Goal: Transaction & Acquisition: Purchase product/service

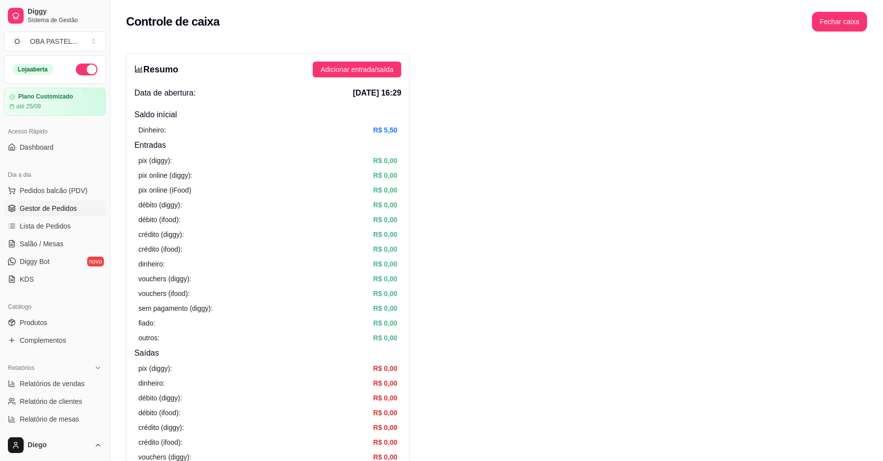
click at [65, 204] on span "Gestor de Pedidos" at bounding box center [48, 208] width 57 height 10
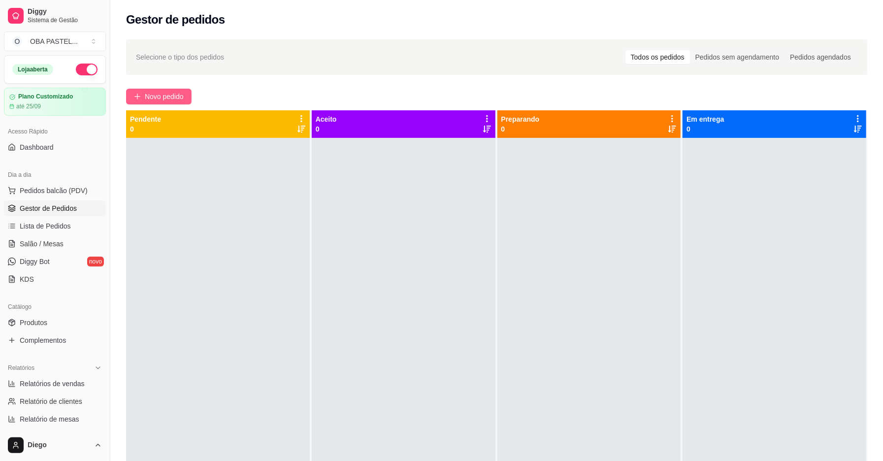
click at [156, 98] on span "Novo pedido" at bounding box center [164, 96] width 39 height 11
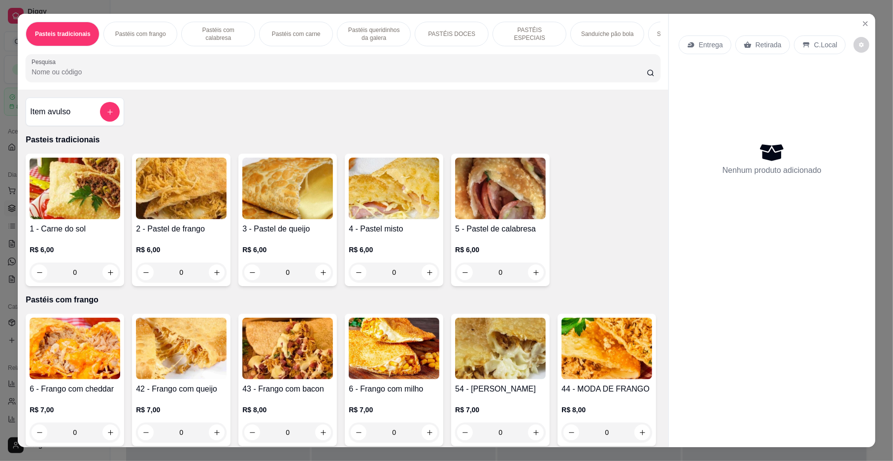
click at [123, 32] on p "Pastéis com frango" at bounding box center [140, 34] width 51 height 8
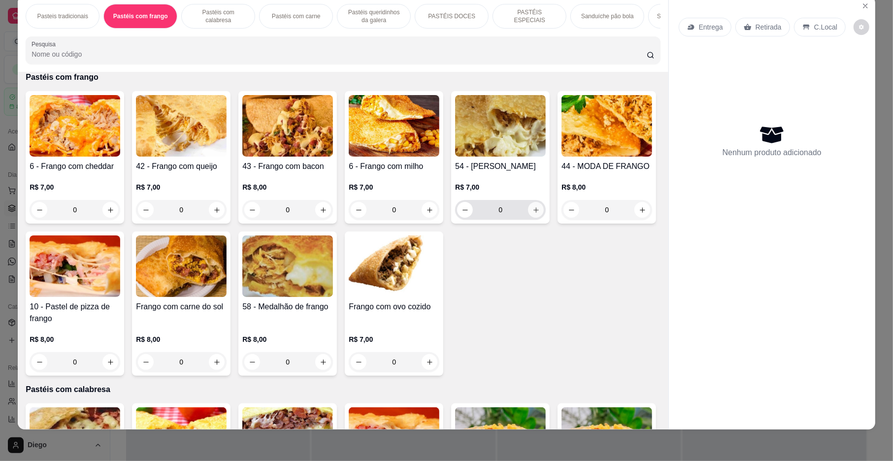
click at [533, 213] on icon "increase-product-quantity" at bounding box center [535, 209] width 5 height 5
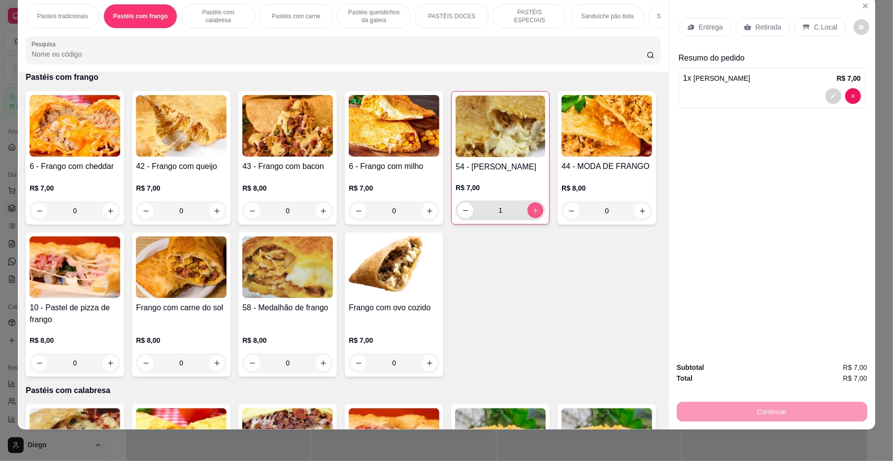
type input "1"
click at [331, 371] on button "increase-product-quantity" at bounding box center [323, 363] width 16 height 16
type input "1"
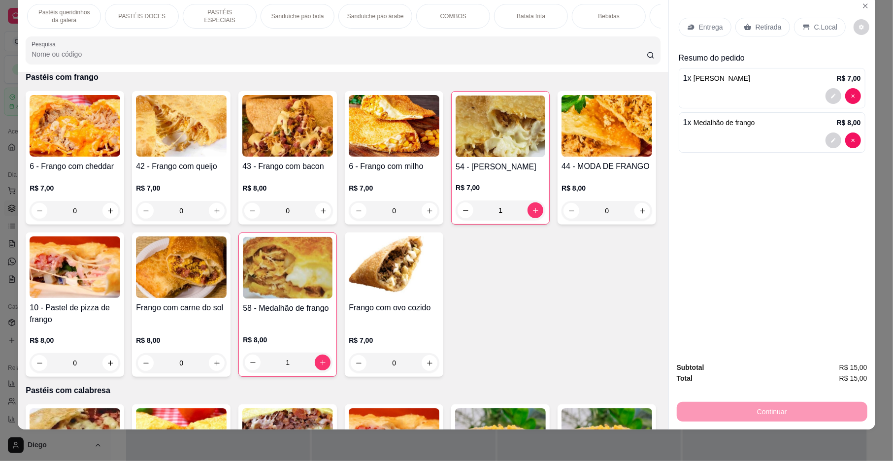
scroll to position [0, 315]
click at [611, 16] on div "Bebidas" at bounding box center [603, 16] width 74 height 25
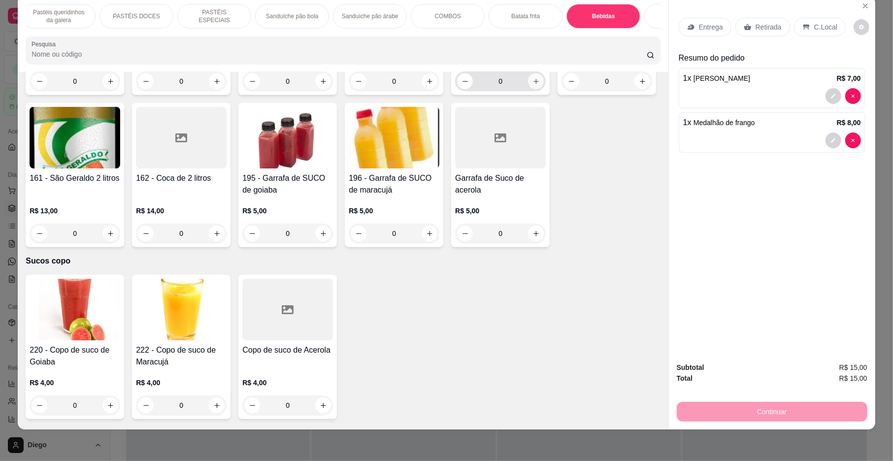
click at [533, 84] on icon "increase-product-quantity" at bounding box center [535, 81] width 5 height 5
type input "1"
click at [716, 32] on p "Entrega" at bounding box center [711, 27] width 24 height 10
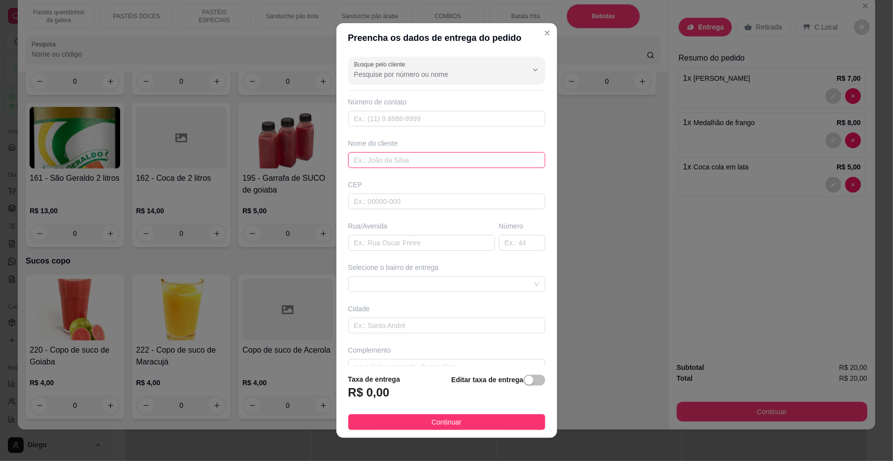
click at [438, 166] on input "text" at bounding box center [446, 160] width 197 height 16
click at [381, 292] on span at bounding box center [446, 284] width 185 height 15
type input "[PERSON_NAME]"
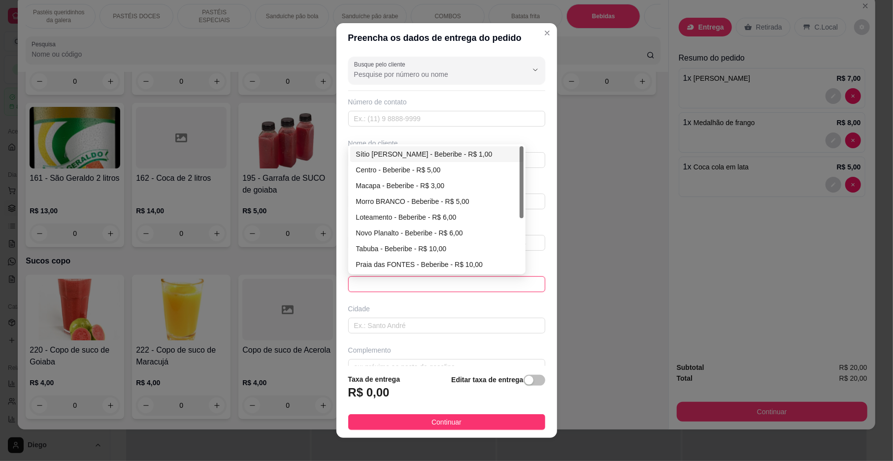
click at [368, 154] on div "Sítio [PERSON_NAME] - Beberibe - R$ 1,00" at bounding box center [437, 154] width 162 height 11
type input "Beberibe"
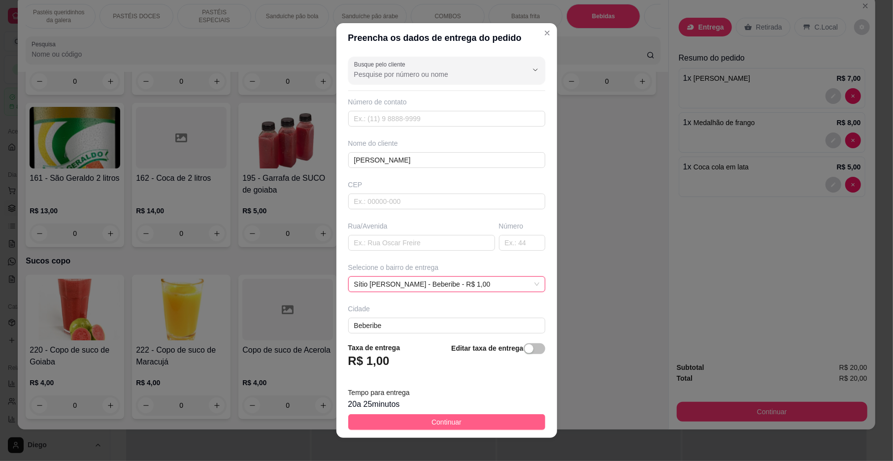
click at [441, 423] on span "Continuar" at bounding box center [446, 422] width 30 height 11
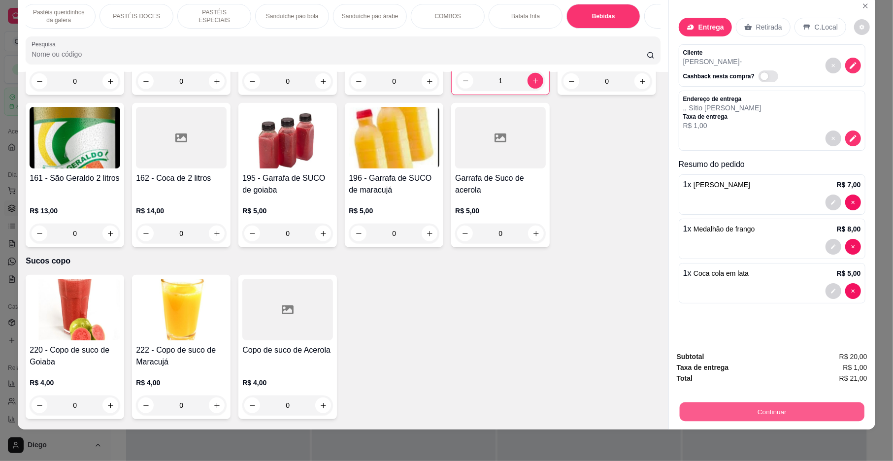
click at [752, 417] on button "Continuar" at bounding box center [772, 411] width 185 height 19
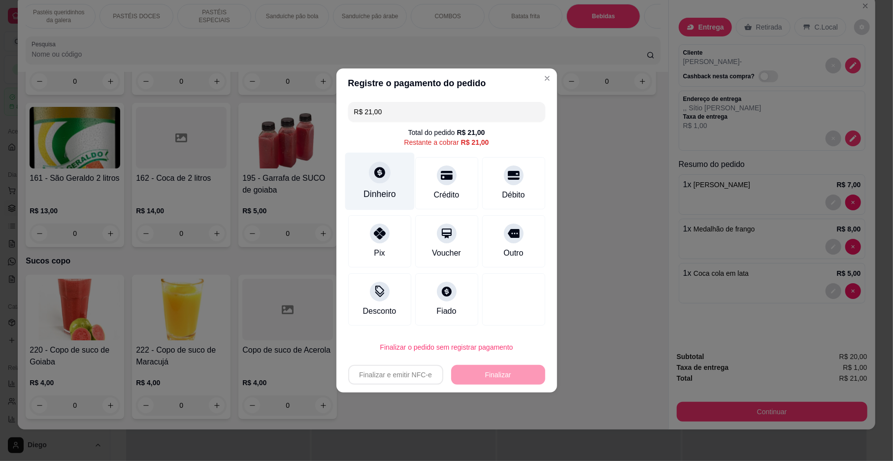
click at [398, 183] on div "Dinheiro" at bounding box center [379, 182] width 69 height 58
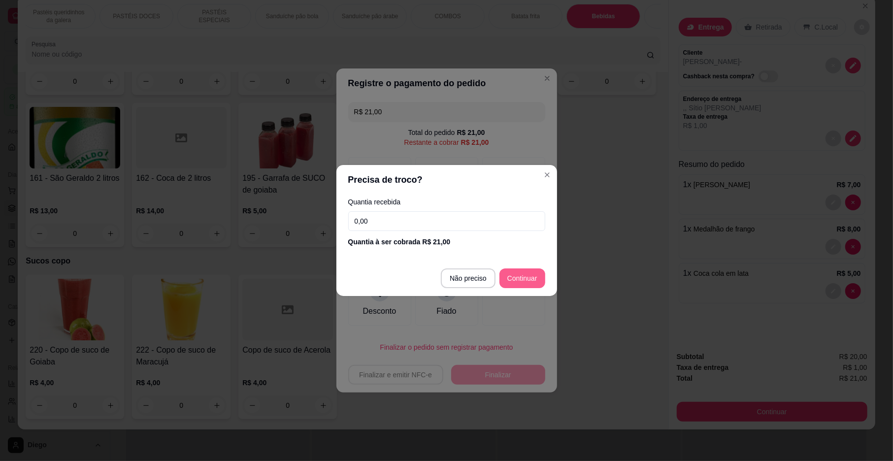
type input "R$ 0,00"
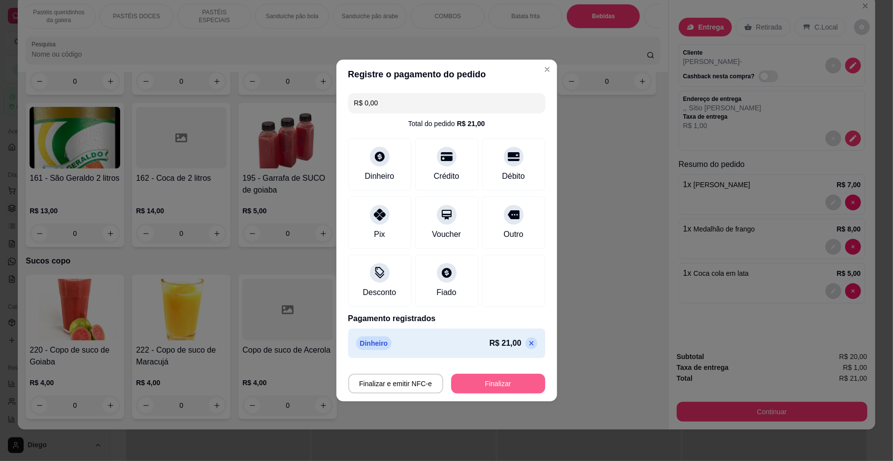
click at [503, 393] on button "Finalizar" at bounding box center [498, 384] width 94 height 20
type input "0"
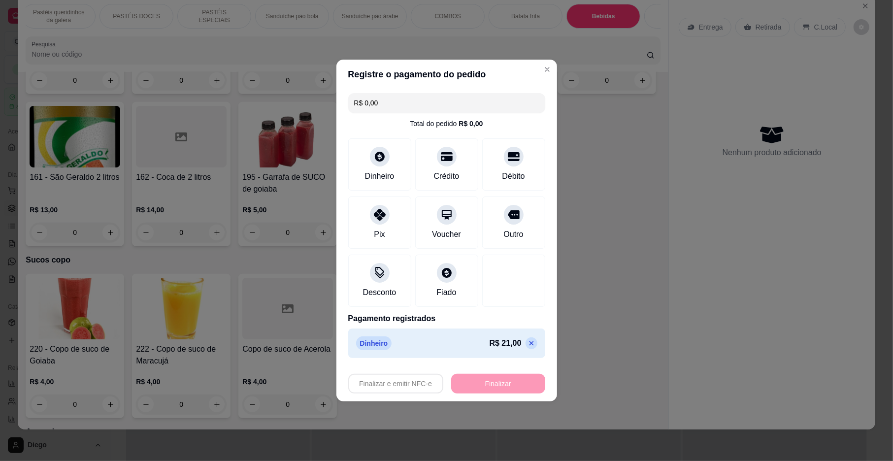
type input "-R$ 21,00"
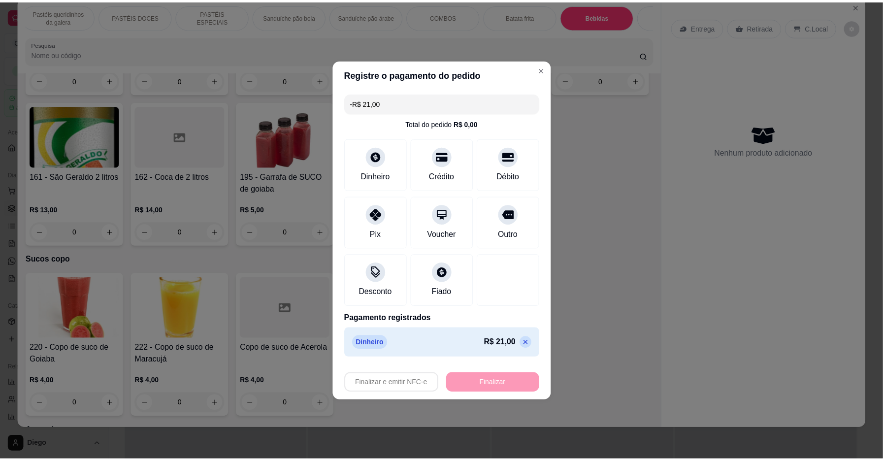
scroll to position [3081, 0]
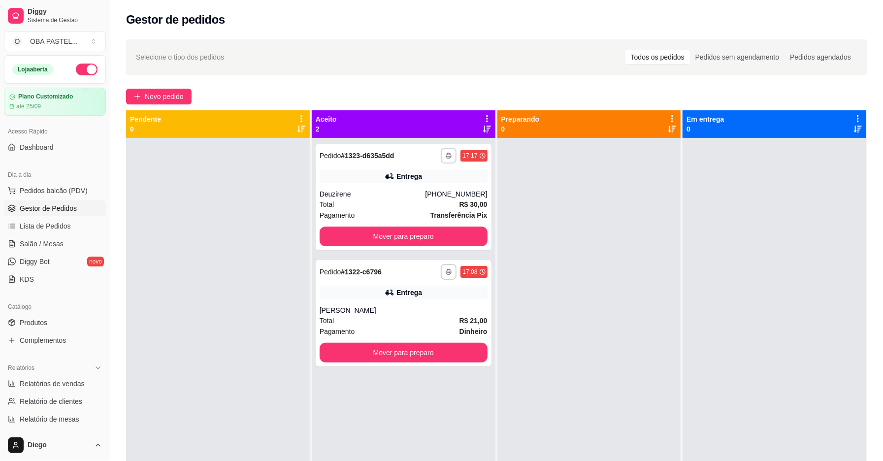
drag, startPoint x: 892, startPoint y: 126, endPoint x: 178, endPoint y: 200, distance: 717.9
click at [178, 200] on div at bounding box center [218, 368] width 184 height 461
click at [449, 156] on button "button" at bounding box center [448, 155] width 15 height 15
click at [420, 196] on button "IMPRESSORA" at bounding box center [418, 190] width 71 height 16
click at [441, 159] on button "button" at bounding box center [448, 155] width 15 height 15
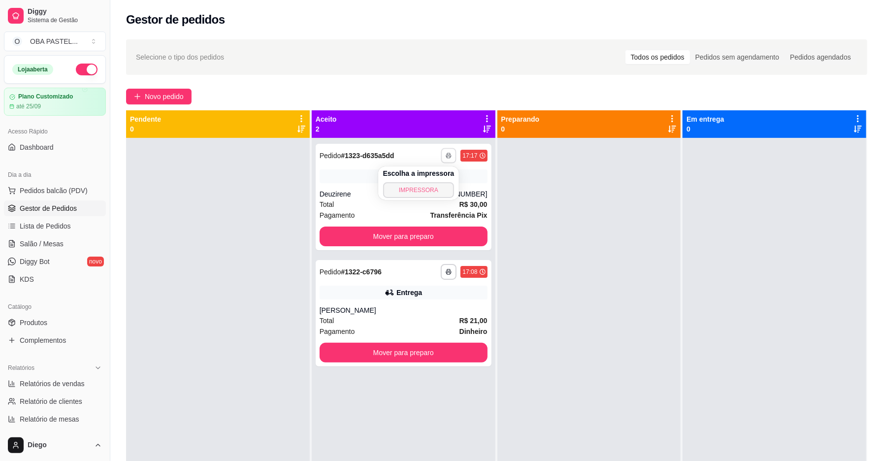
click at [435, 186] on button "IMPRESSORA" at bounding box center [418, 190] width 71 height 16
click at [446, 158] on icon "button" at bounding box center [449, 156] width 6 height 6
click at [423, 183] on button "IMPRESSORA" at bounding box center [418, 190] width 71 height 16
click at [441, 157] on button "button" at bounding box center [449, 156] width 16 height 16
click at [421, 200] on div "Total R$ 30,00" at bounding box center [404, 204] width 168 height 11
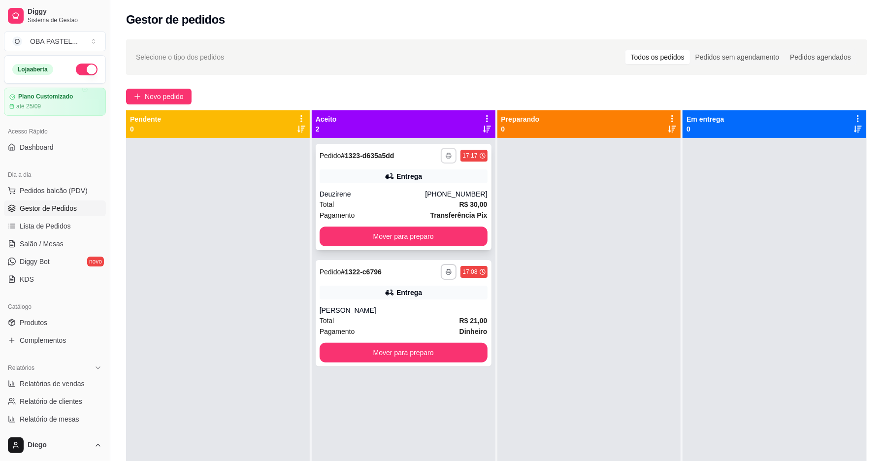
click at [450, 158] on button "button" at bounding box center [449, 156] width 16 height 16
click at [438, 188] on button "IMPRESSORA" at bounding box center [418, 190] width 71 height 16
click at [443, 150] on button "button" at bounding box center [449, 156] width 16 height 16
click at [440, 188] on button "IMPRESSORA" at bounding box center [418, 190] width 71 height 16
click at [441, 154] on button "button" at bounding box center [449, 156] width 16 height 16
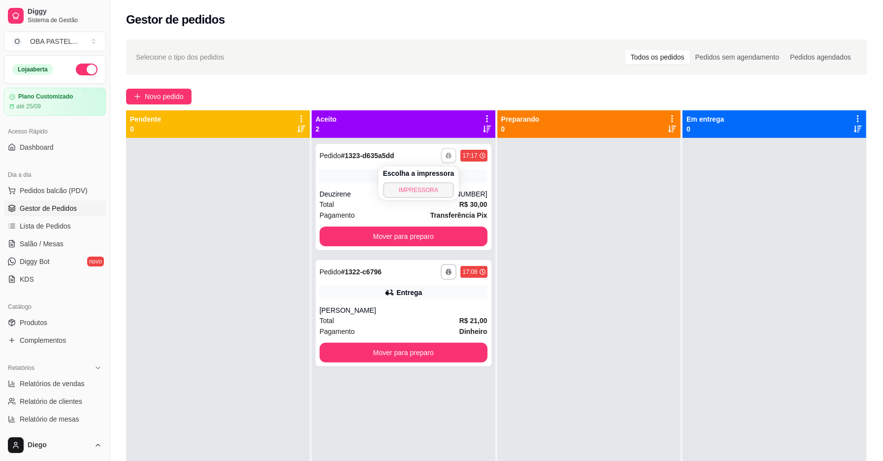
click at [430, 192] on button "IMPRESSORA" at bounding box center [418, 190] width 71 height 16
click at [446, 272] on icon "button" at bounding box center [449, 272] width 6 height 6
click at [418, 302] on button "IMPRESSORA" at bounding box center [418, 306] width 71 height 16
click at [446, 271] on icon "button" at bounding box center [449, 272] width 6 height 6
click at [433, 310] on button "IMPRESSORA" at bounding box center [418, 305] width 69 height 15
